Goal: Task Accomplishment & Management: Manage account settings

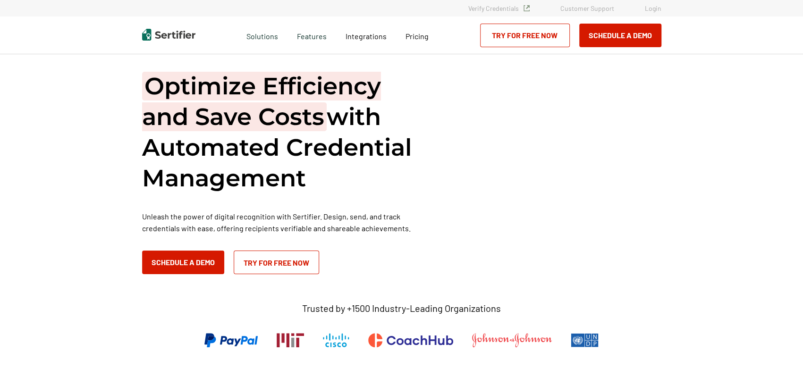
click at [653, 8] on link "Login" at bounding box center [653, 8] width 17 height 8
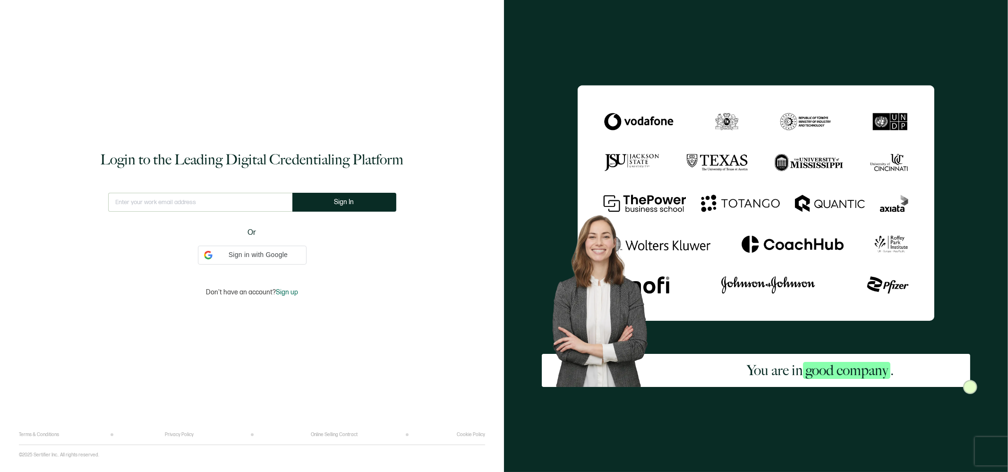
click at [159, 197] on input "text" at bounding box center [200, 202] width 184 height 19
type input "renee@escogroup.org"
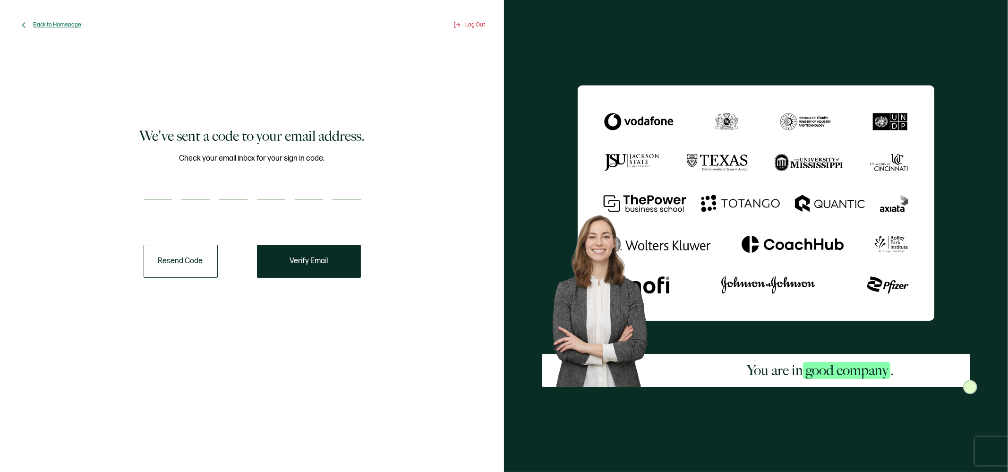
drag, startPoint x: 279, startPoint y: 66, endPoint x: 66, endPoint y: 24, distance: 216.6
click at [66, 24] on span "Back to Homepage" at bounding box center [57, 24] width 48 height 7
